Goal: Task Accomplishment & Management: Use online tool/utility

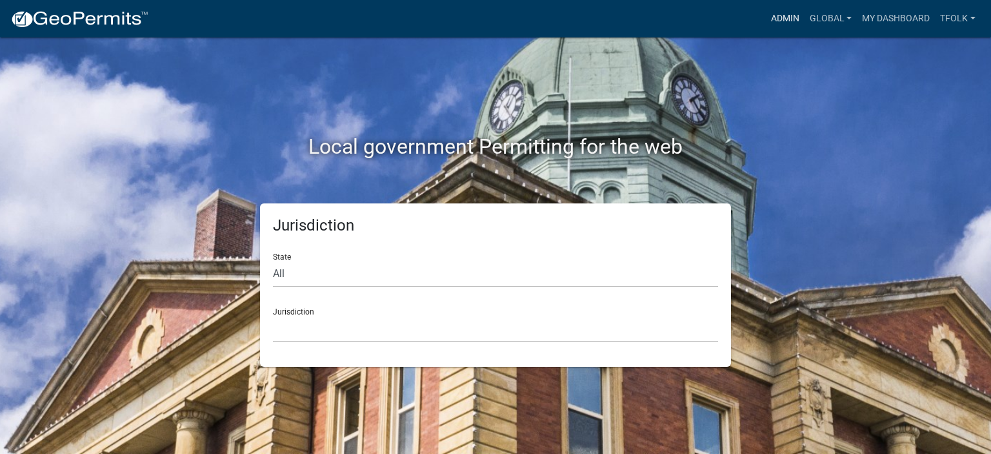
click at [781, 15] on link "Admin" at bounding box center [785, 18] width 39 height 25
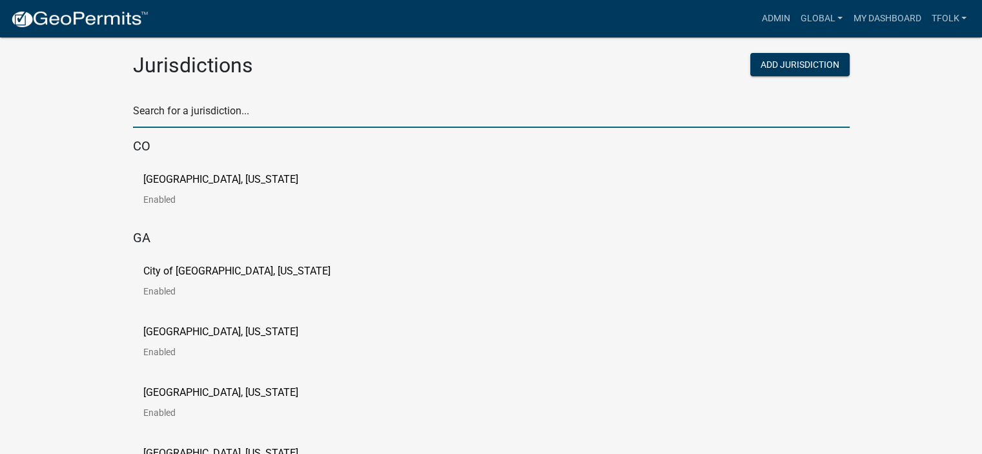
click at [292, 116] on input "text" at bounding box center [491, 114] width 716 height 26
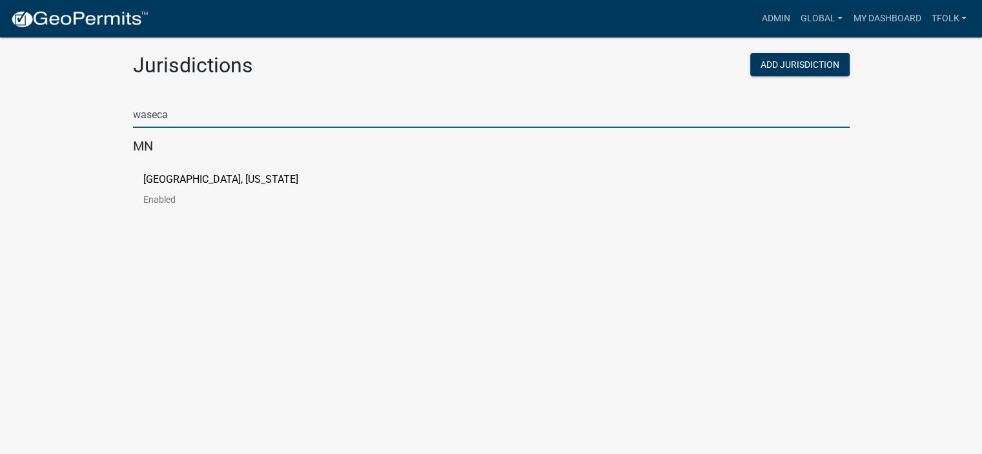
type input "waseca"
click at [189, 184] on p "Waseca County, Minnesota" at bounding box center [220, 179] width 155 height 10
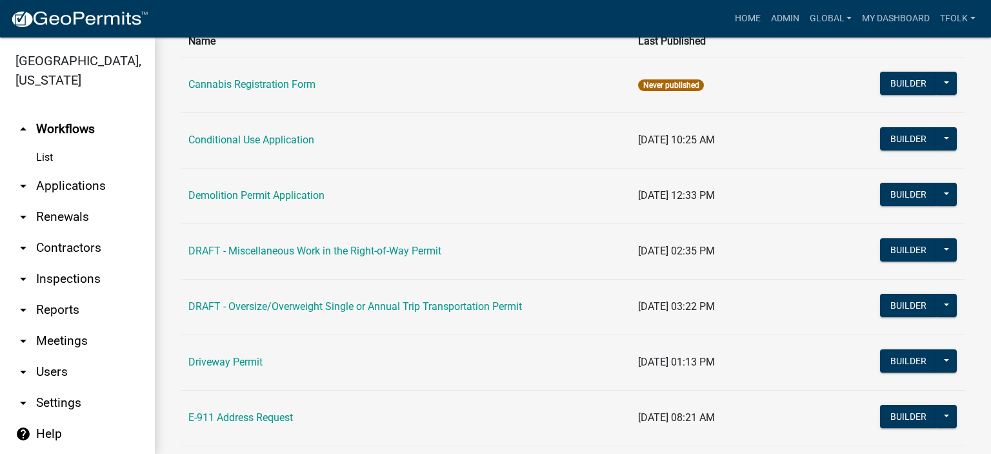
scroll to position [129, 0]
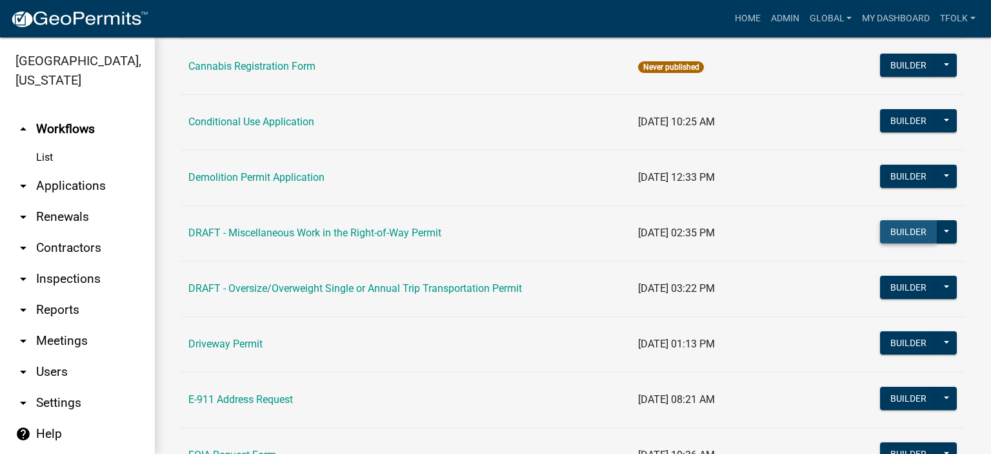
click at [887, 234] on button "Builder" at bounding box center [908, 231] width 57 height 23
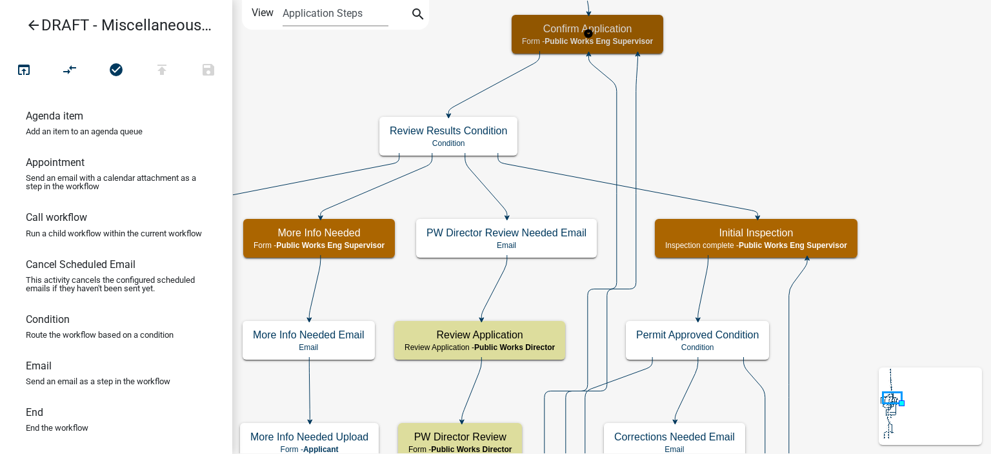
click at [609, 52] on div "Confirm Application Form - Public Works Eng Supervisor" at bounding box center [588, 34] width 152 height 39
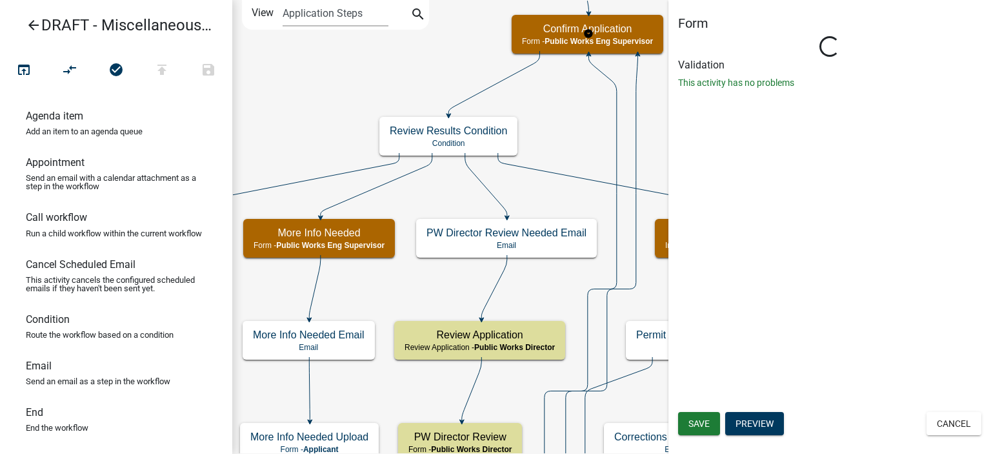
select select "F0A1AC0A-F42B-4D0B-9C83-431BE0EA55AD"
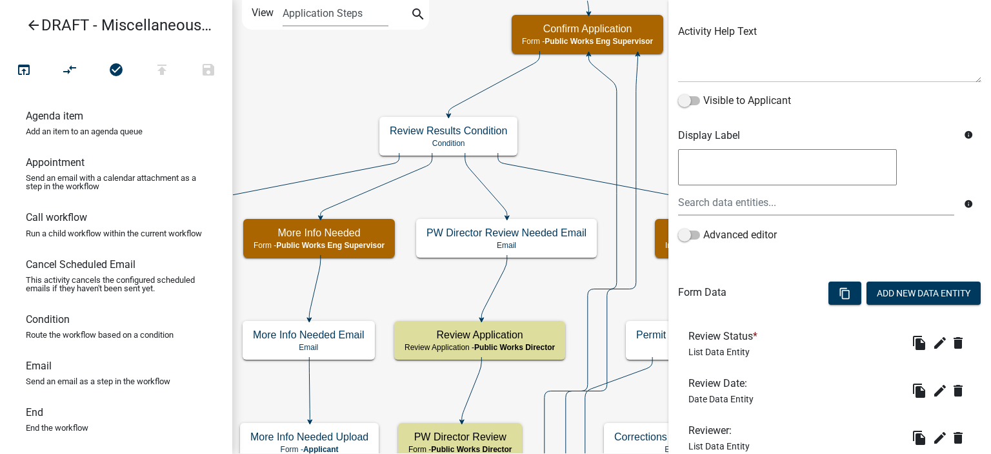
scroll to position [233, 0]
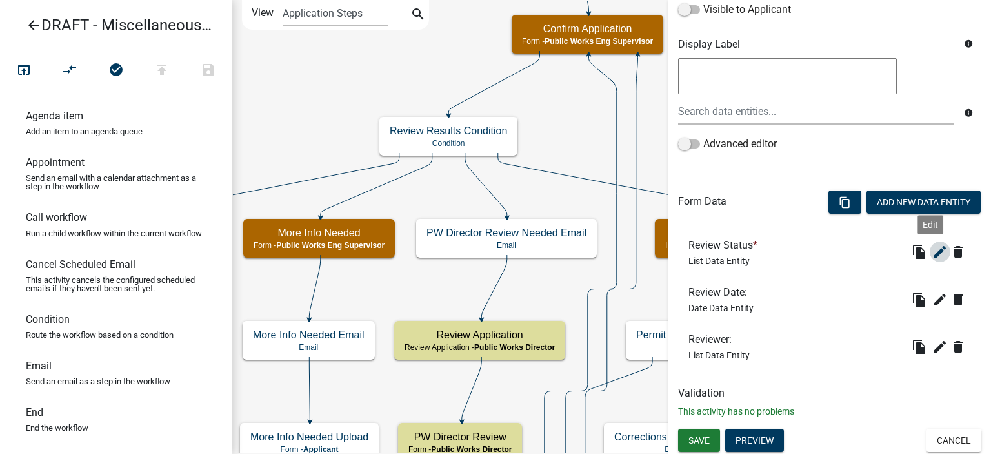
click at [938, 250] on button "edit" at bounding box center [940, 251] width 21 height 21
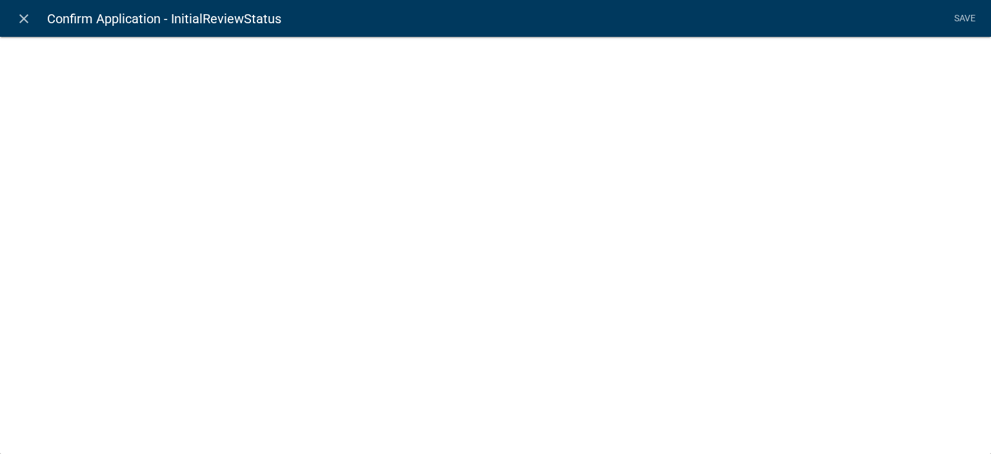
select select
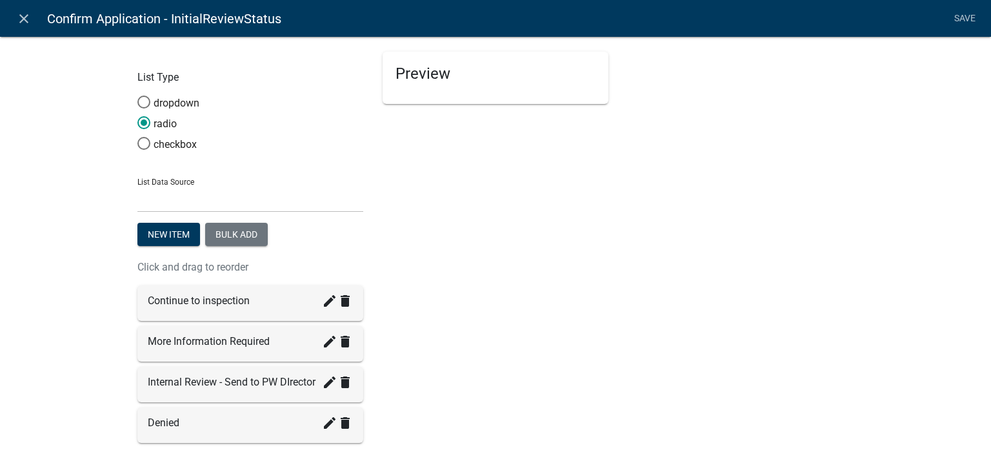
select select "list-data"
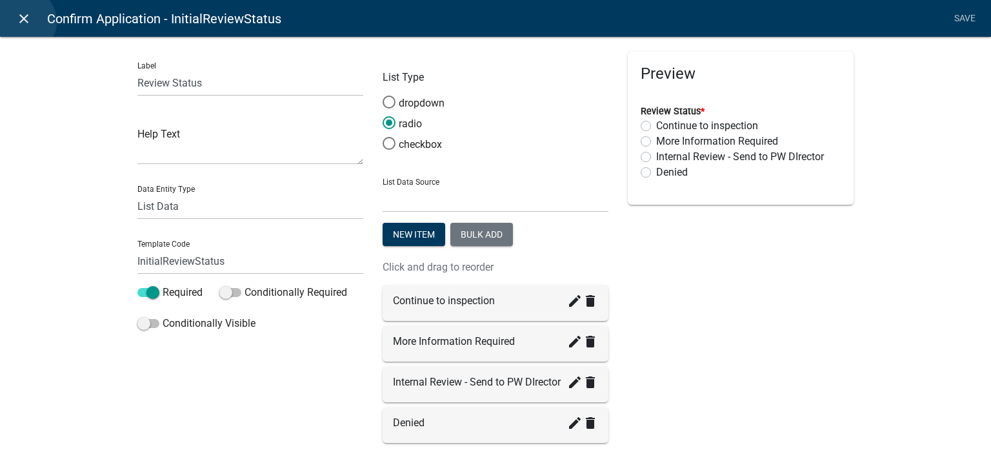
click at [24, 21] on icon "close" at bounding box center [23, 18] width 15 height 15
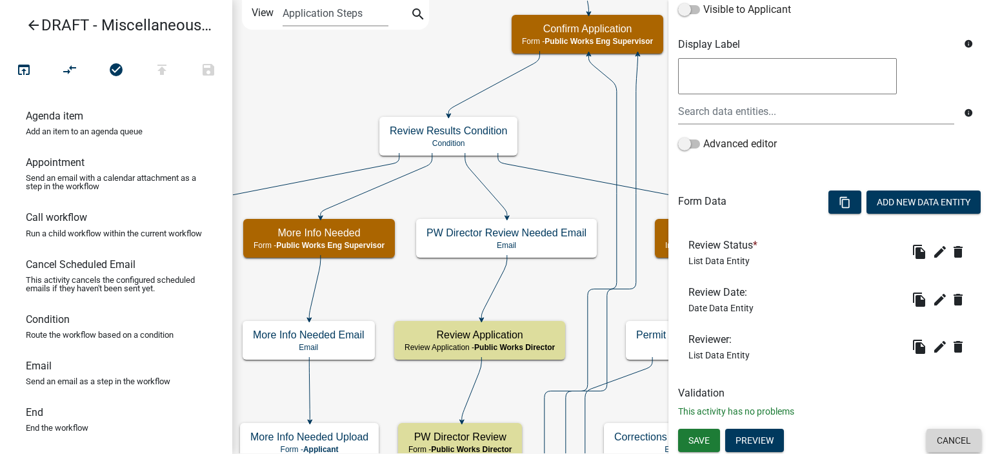
click at [937, 438] on button "Cancel" at bounding box center [954, 439] width 55 height 23
